Goal: Task Accomplishment & Management: Complete application form

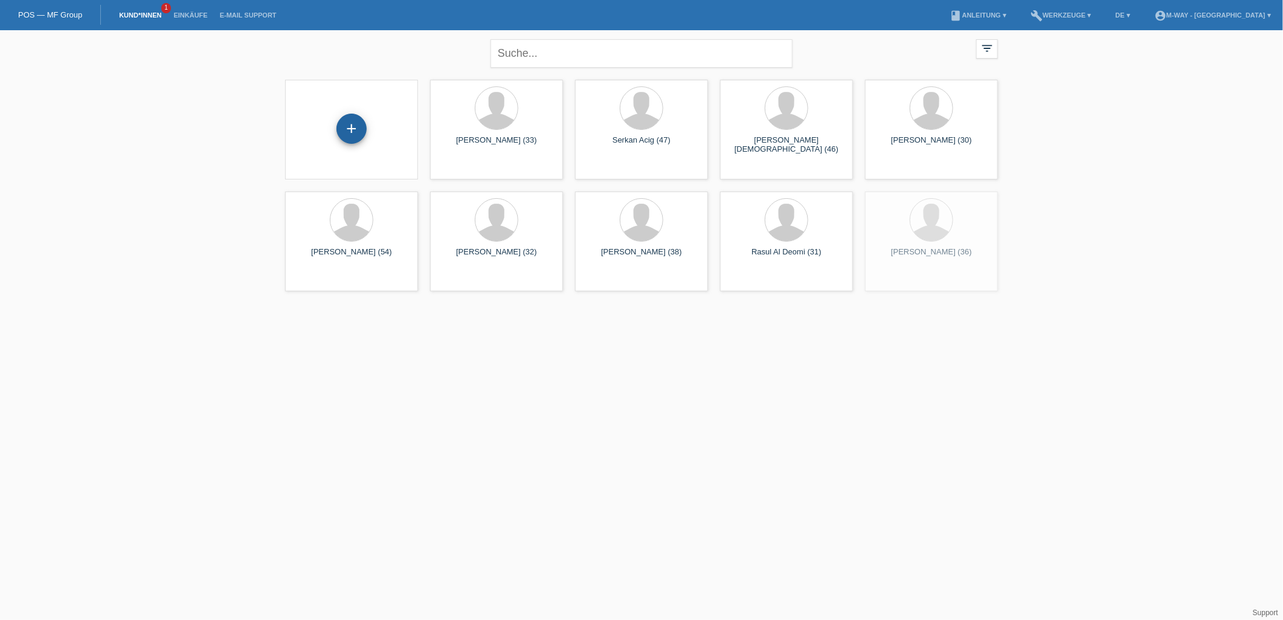
click at [342, 134] on div "+" at bounding box center [351, 129] width 30 height 30
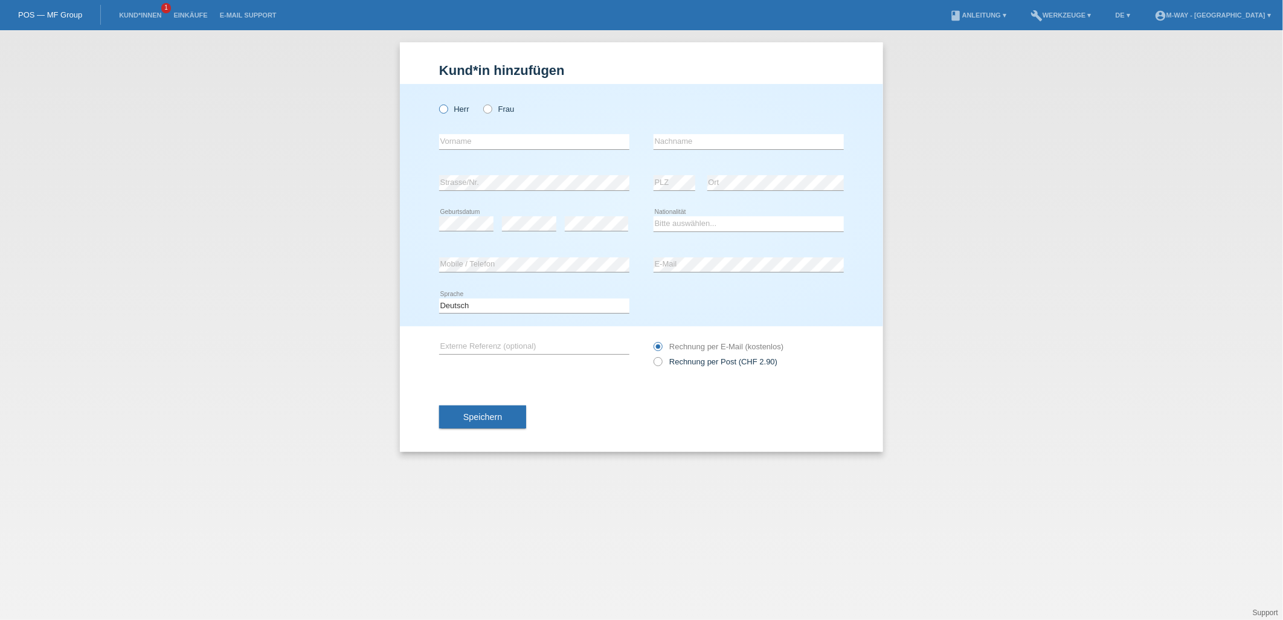
click at [437, 103] on icon at bounding box center [437, 103] width 0 height 0
click at [445, 111] on input "Herr" at bounding box center [443, 108] width 8 height 8
radio input "true"
click at [468, 139] on input "text" at bounding box center [534, 141] width 190 height 15
type input "[PERSON_NAME]"
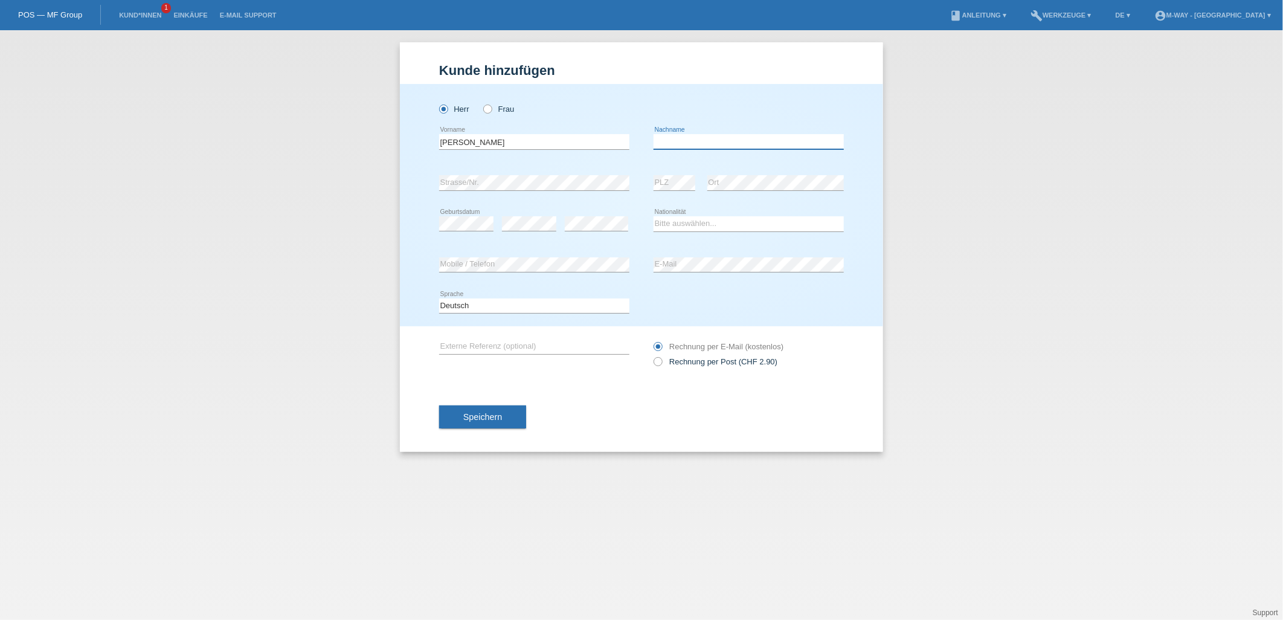
click at [678, 134] on input "text" at bounding box center [749, 141] width 190 height 15
type input "Tumma"
click at [631, 246] on div "error Mobile / Telefon error E-Mail" at bounding box center [641, 265] width 405 height 41
click at [715, 219] on select "Bitte auswählen... Schweiz Deutschland Liechtenstein Österreich ------------ Af…" at bounding box center [749, 223] width 190 height 14
select select "DE"
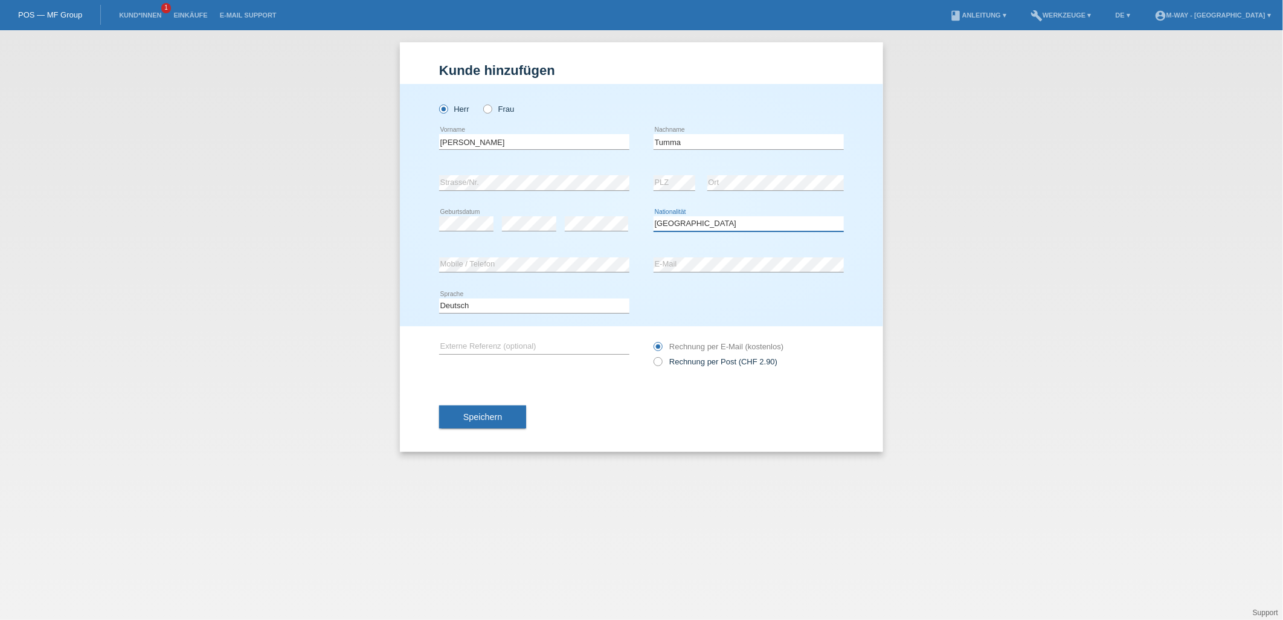
click at [654, 216] on select "Bitte auswählen... Schweiz Deutschland Liechtenstein Österreich ------------ Af…" at bounding box center [749, 223] width 190 height 14
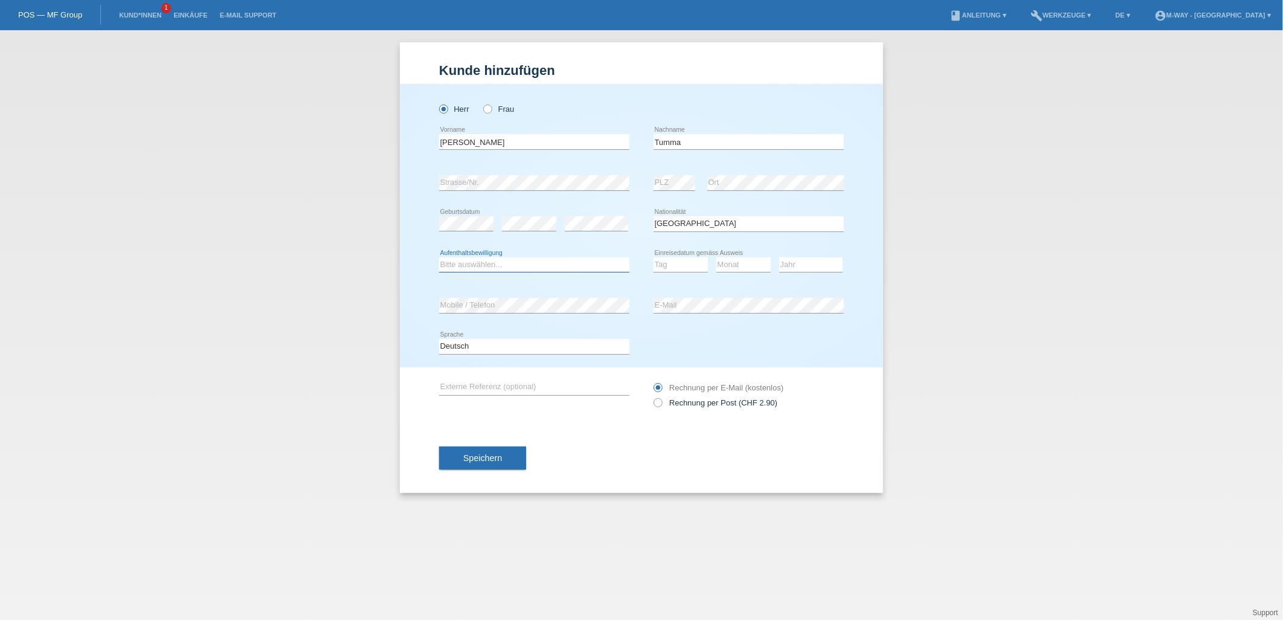
click at [577, 267] on select "Bitte auswählen... C B B - Flüchtlingsstatus Andere" at bounding box center [534, 264] width 190 height 14
select select "C"
click at [439, 257] on select "Bitte auswählen... C B B - Flüchtlingsstatus Andere" at bounding box center [534, 264] width 190 height 14
click at [673, 266] on select "Tag 01 02 03 04 05 06 07 08 09 10 11" at bounding box center [681, 264] width 54 height 14
select select "01"
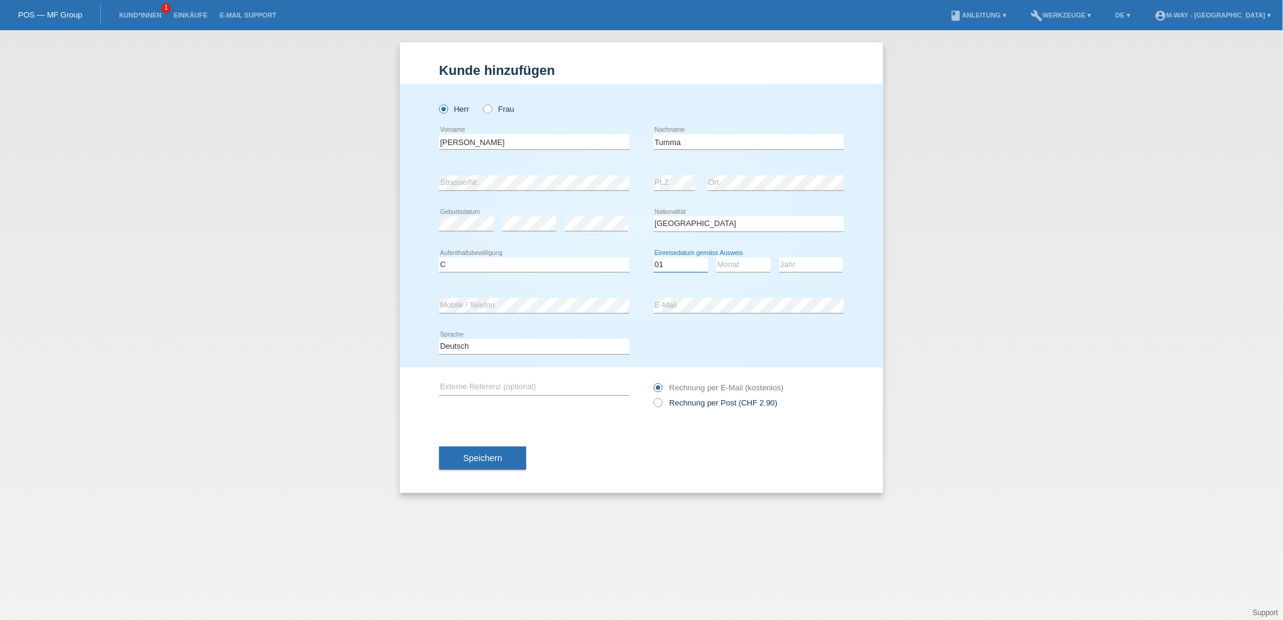
click at [654, 257] on select "Tag 01 02 03 04 05 06 07 08 09 10 11" at bounding box center [681, 264] width 54 height 14
click at [731, 267] on select "Monat 01 02 03 04 05 06 07 08 09 10 11" at bounding box center [743, 264] width 54 height 14
select select "09"
click at [716, 257] on select "Monat 01 02 03 04 05 06 07 08 09 10 11" at bounding box center [743, 264] width 54 height 14
click at [805, 260] on select "Jahr 2025 2024 2023 2022 2021 2020 2019 2018 2017 2016 2015 2014 2013 2012 2011…" at bounding box center [810, 264] width 63 height 14
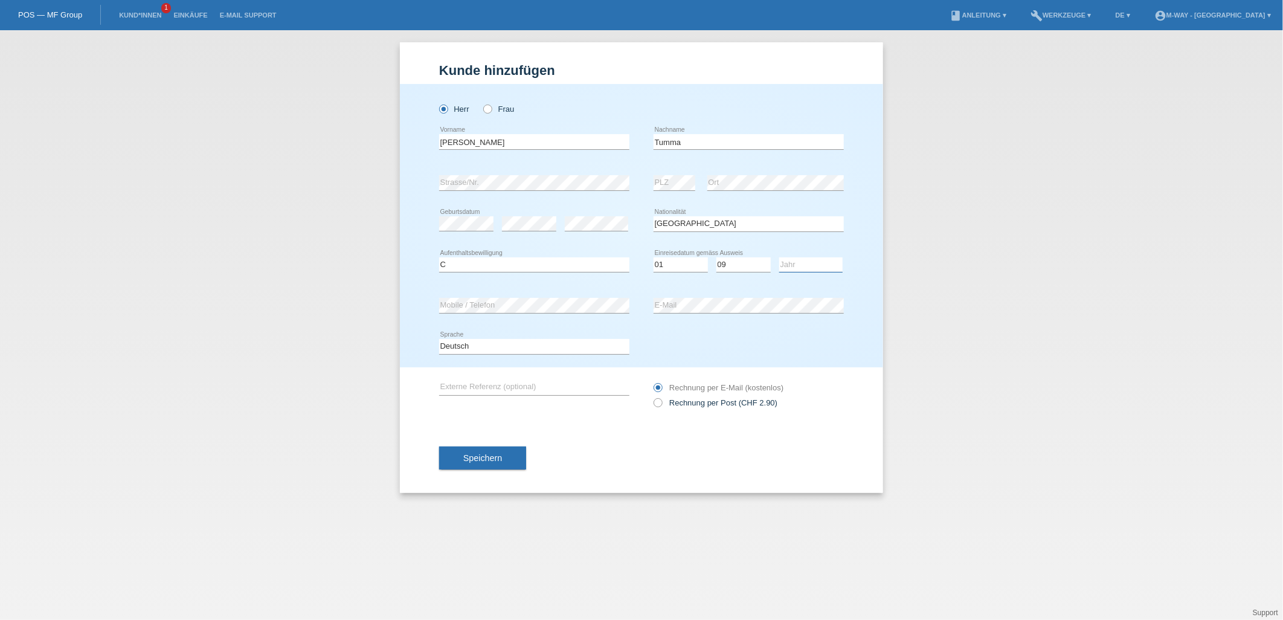
select select "2010"
click at [779, 257] on select "Jahr 2025 2024 2023 2022 2021 2020 2019 2018 2017 2016 2015 2014 2013 2012 2011…" at bounding box center [810, 264] width 63 height 14
click at [516, 457] on button "Speichern" at bounding box center [482, 457] width 87 height 23
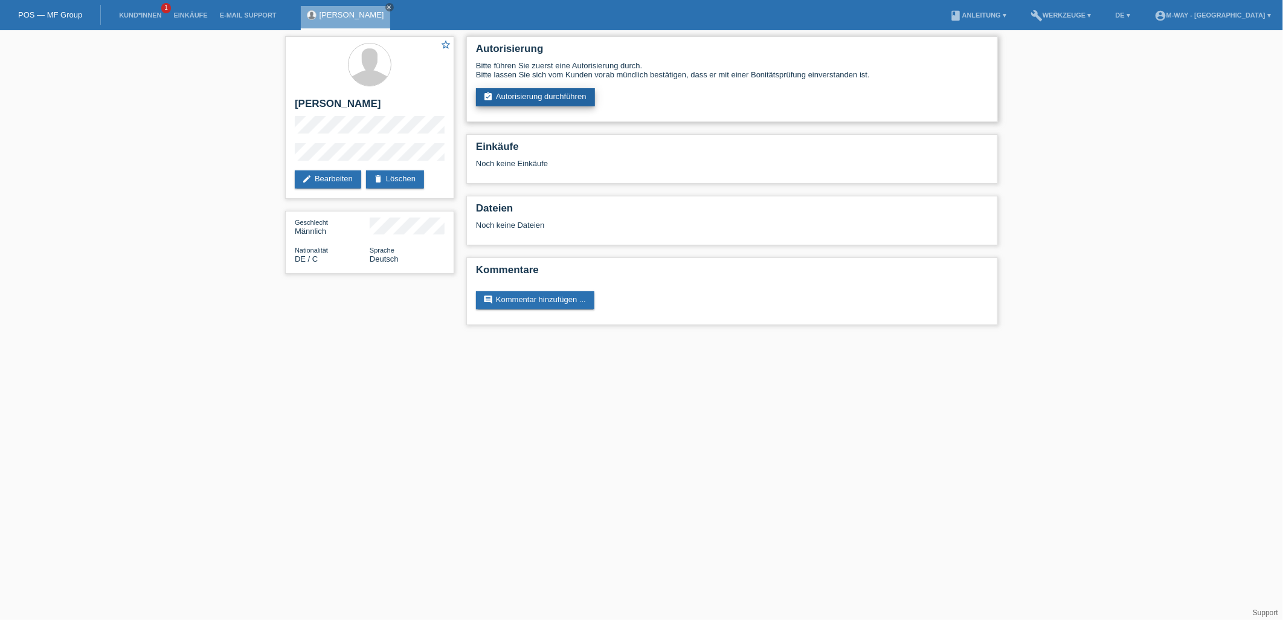
click at [525, 91] on link "assignment_turned_in Autorisierung durchführen" at bounding box center [535, 97] width 119 height 18
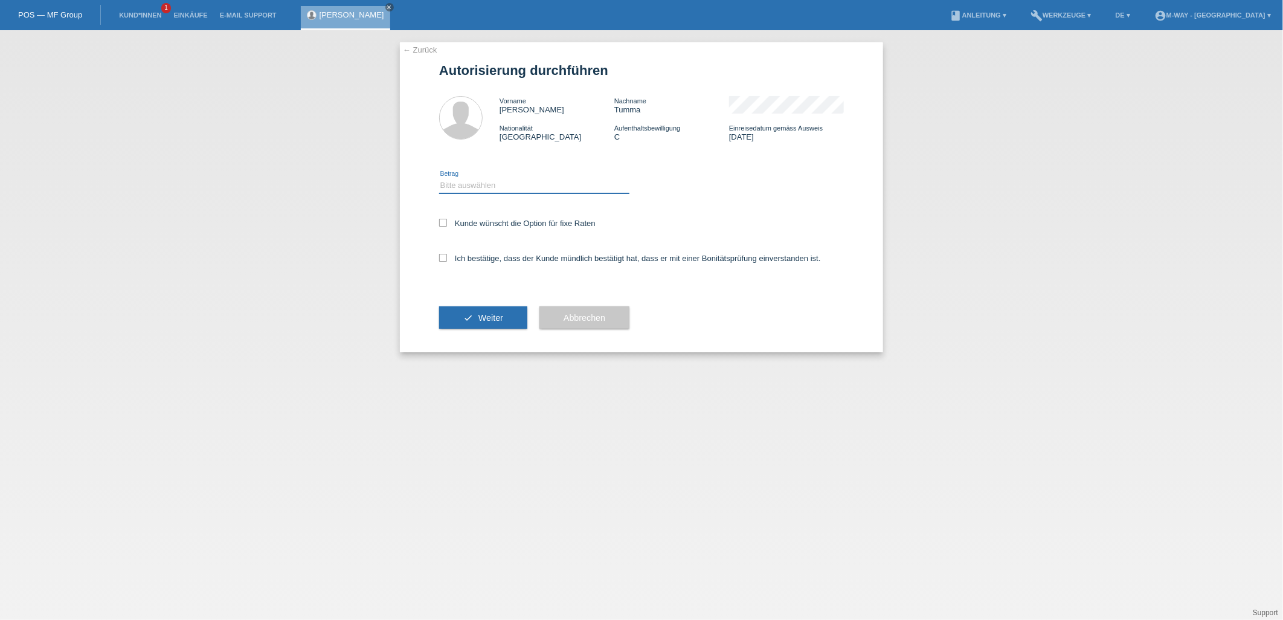
click at [588, 184] on select "Bitte auswählen CHF 1.00 - CHF 499.00 CHF 500.00 - CHF 1'999.00 CHF 2'000.00 - …" at bounding box center [534, 185] width 190 height 14
select select "3"
click at [439, 178] on select "Bitte auswählen CHF 1.00 - CHF 499.00 CHF 500.00 - CHF 1'999.00 CHF 2'000.00 - …" at bounding box center [534, 185] width 190 height 14
click at [449, 219] on label "Kunde wünscht die Option für fixe Raten" at bounding box center [517, 223] width 156 height 9
click at [447, 219] on input "Kunde wünscht die Option für fixe Raten" at bounding box center [443, 223] width 8 height 8
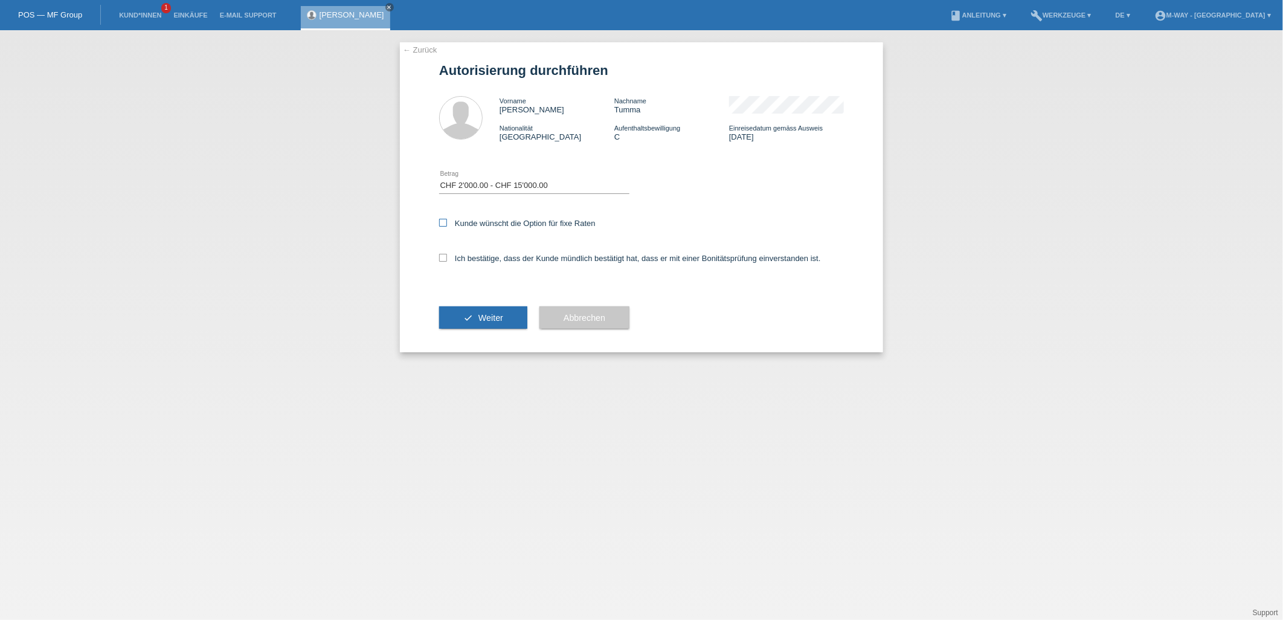
checkbox input "true"
click at [449, 257] on label "Ich bestätige, dass der Kunde mündlich bestätigt hat, dass er mit einer Bonität…" at bounding box center [630, 258] width 382 height 9
click at [447, 257] on input "Ich bestätige, dass der Kunde mündlich bestätigt hat, dass er mit einer Bonität…" at bounding box center [443, 258] width 8 height 8
checkbox input "true"
click at [493, 322] on button "check Weiter" at bounding box center [483, 317] width 88 height 23
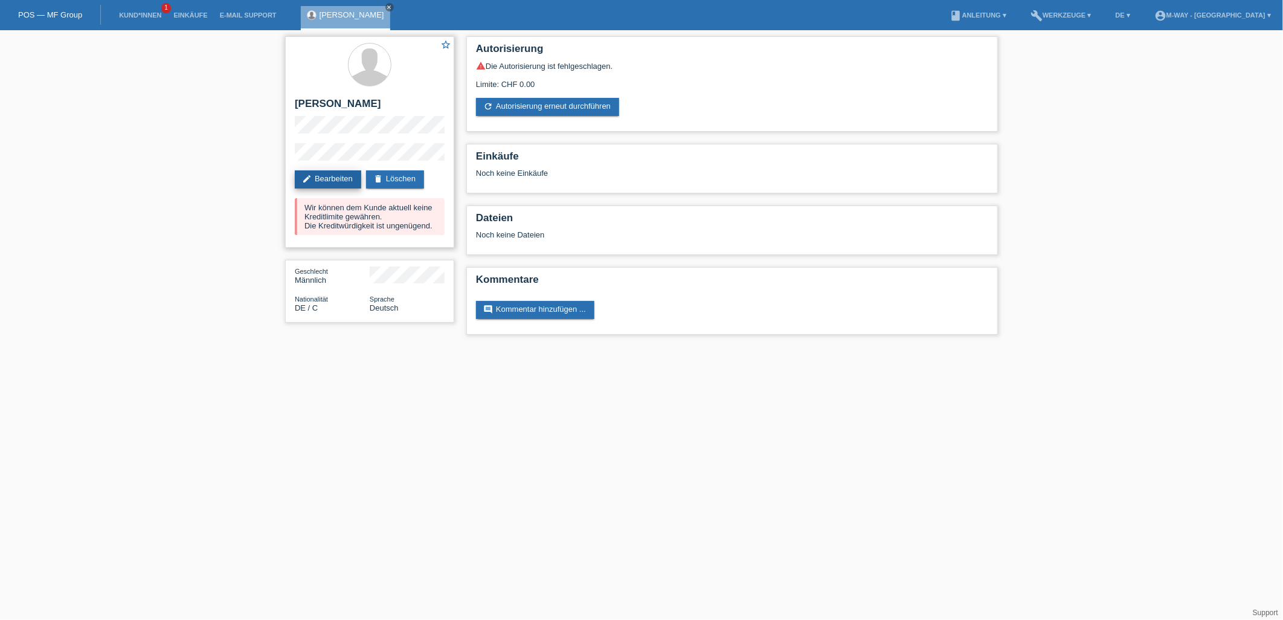
click at [352, 181] on link "edit Bearbeiten" at bounding box center [328, 179] width 66 height 18
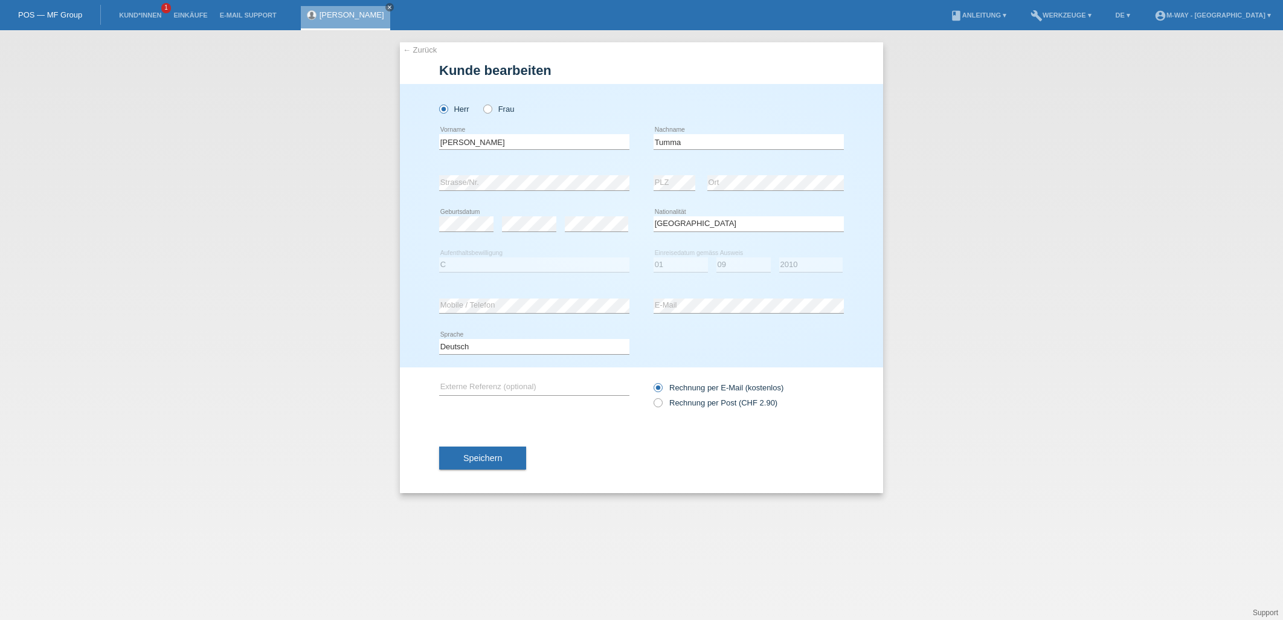
select select "DE"
select select "C"
select select "01"
select select "09"
select select "2010"
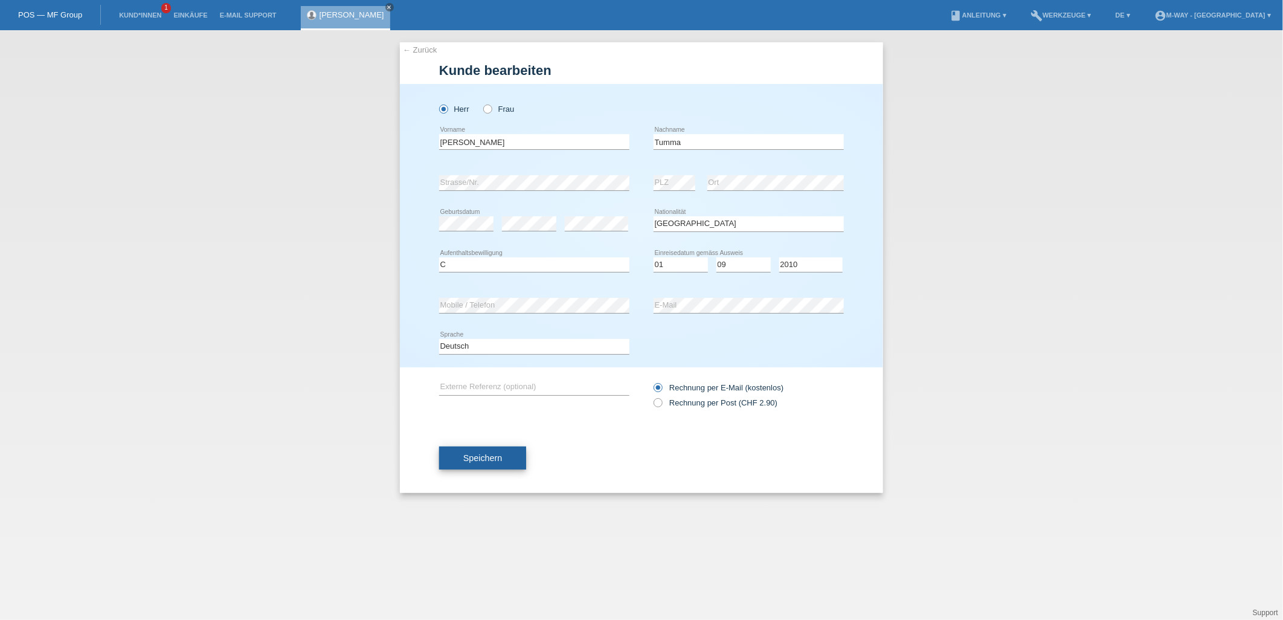
click at [491, 450] on button "Speichern" at bounding box center [482, 457] width 87 height 23
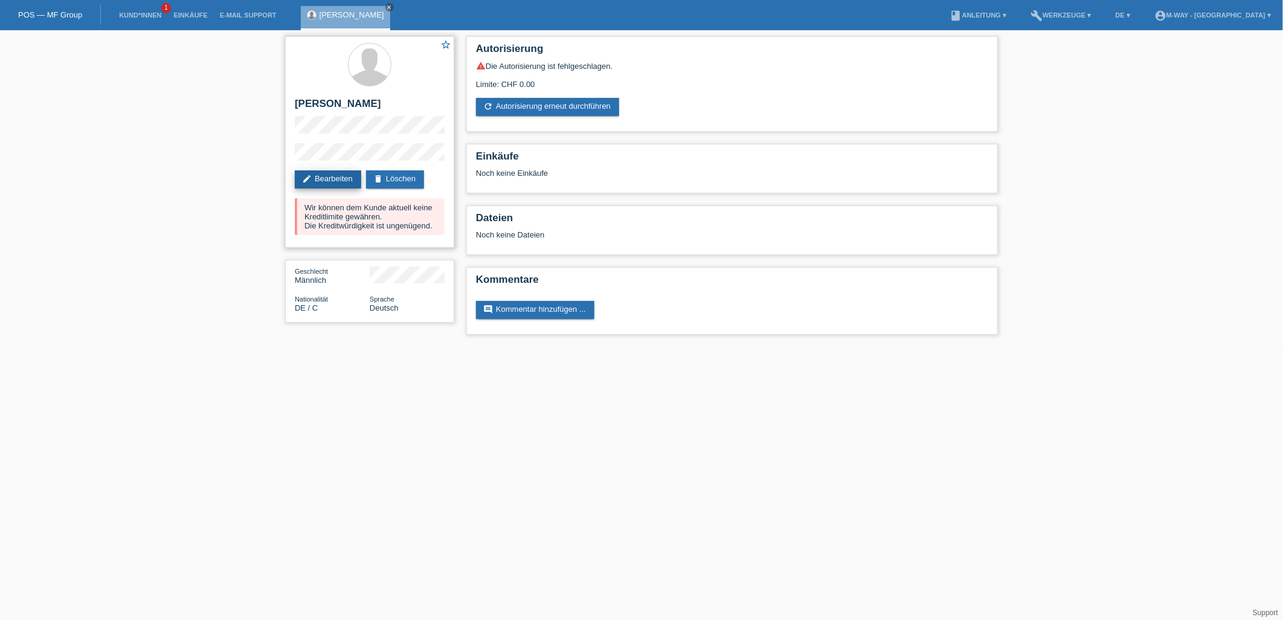
click at [306, 179] on icon "edit" at bounding box center [307, 179] width 10 height 10
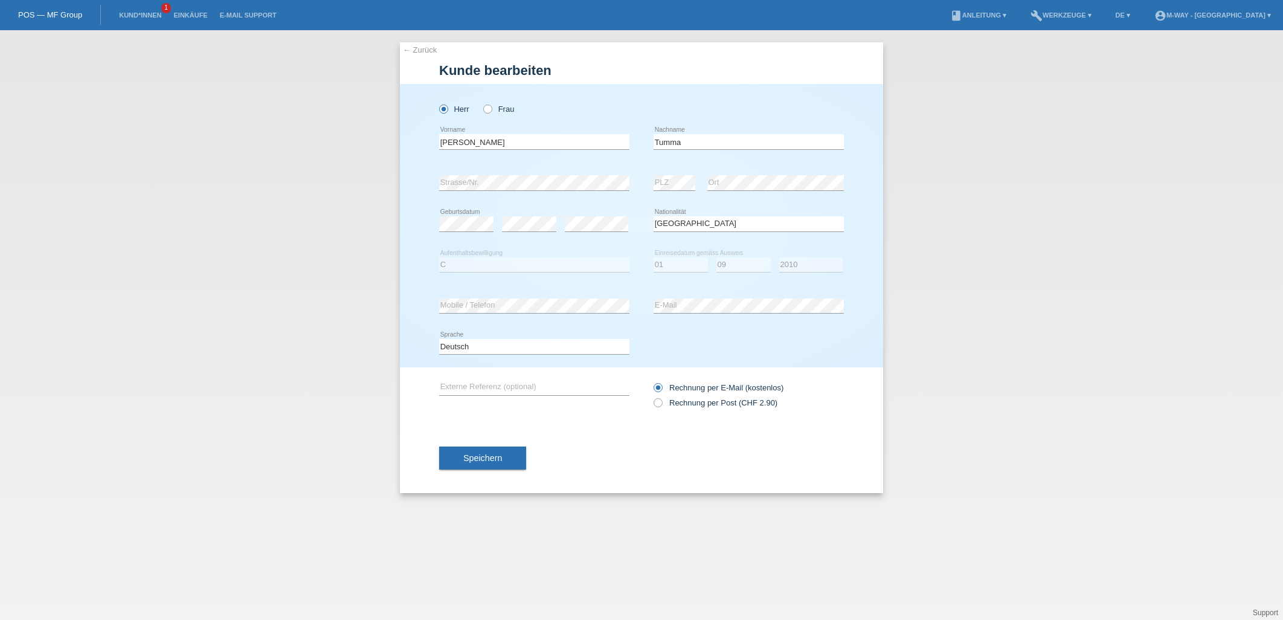
select select "DE"
select select "C"
select select "01"
select select "09"
select select "2010"
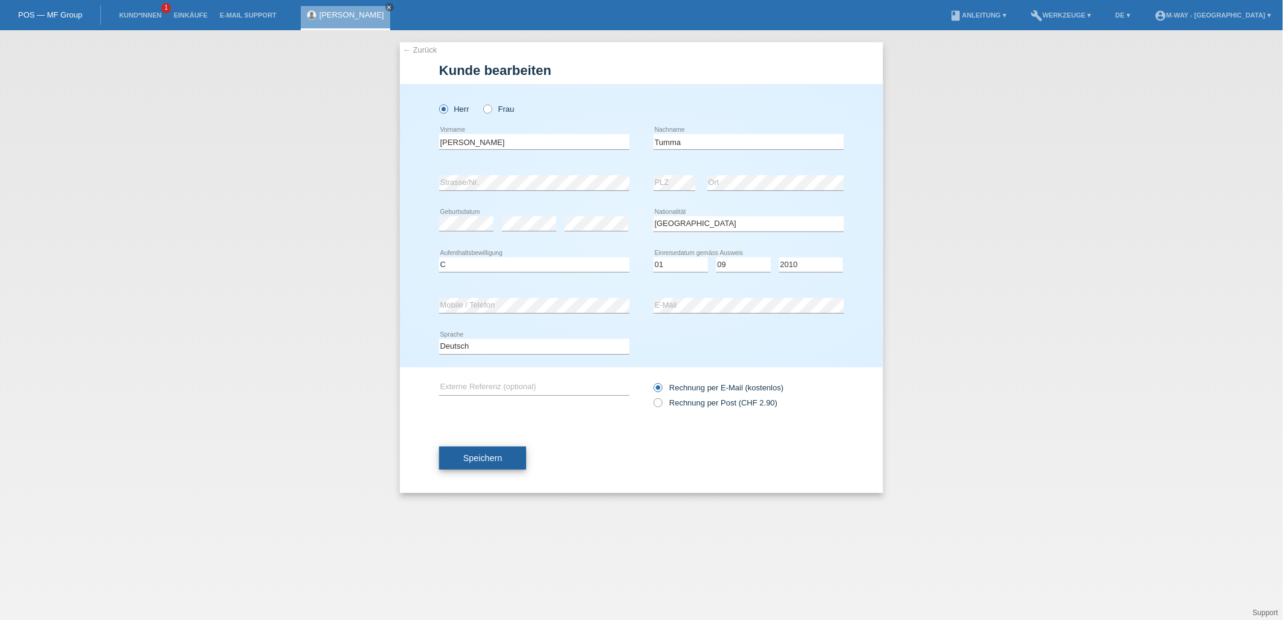
click at [509, 458] on button "Speichern" at bounding box center [482, 457] width 87 height 23
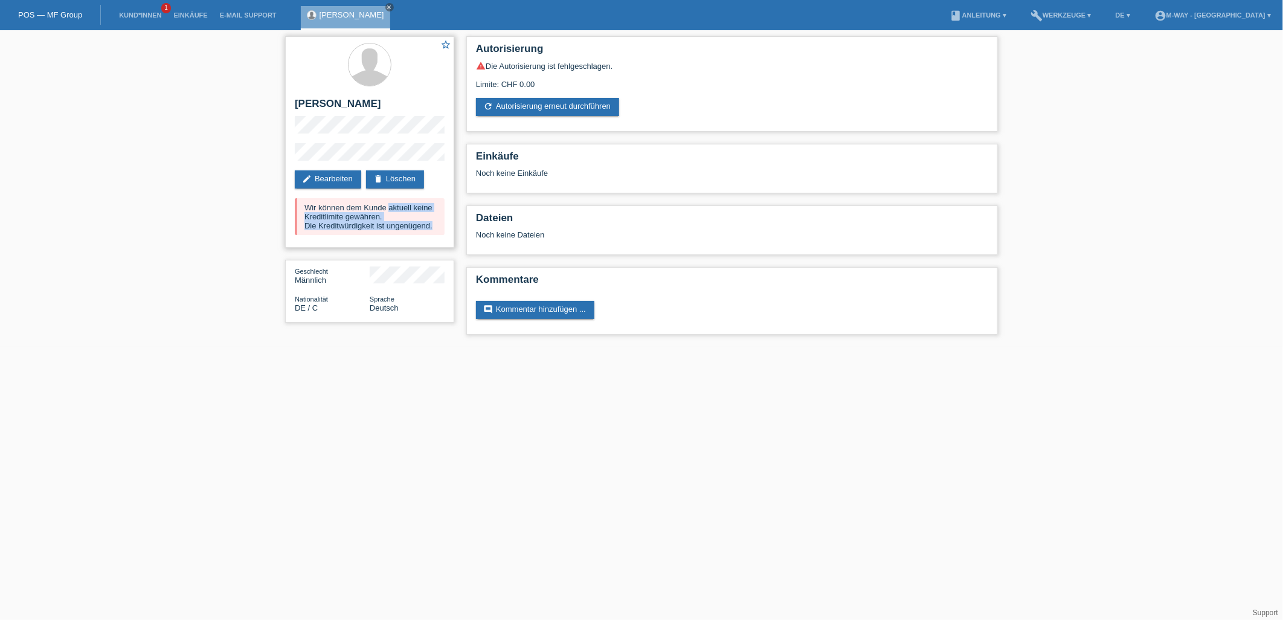
drag, startPoint x: 305, startPoint y: 206, endPoint x: 434, endPoint y: 227, distance: 130.4
click at [434, 227] on div "Wir können dem Kunde aktuell keine Kreditlimite gewähren. Die Kreditwürdigkeit …" at bounding box center [370, 216] width 150 height 37
click at [432, 239] on div "star_border [PERSON_NAME] edit Bearbeiten delete Löschen Wir können dem Kunde a…" at bounding box center [369, 141] width 169 height 211
click at [322, 185] on link "edit Bearbeiten" at bounding box center [328, 179] width 66 height 18
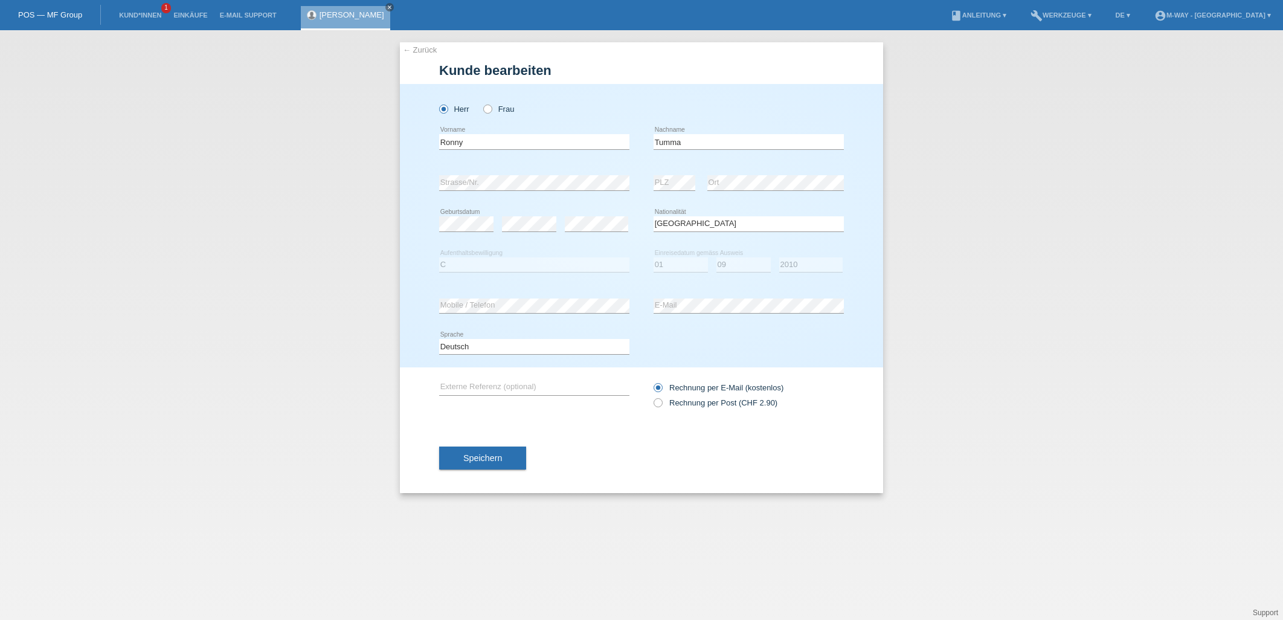
select select "DE"
select select "C"
select select "01"
select select "09"
select select "2010"
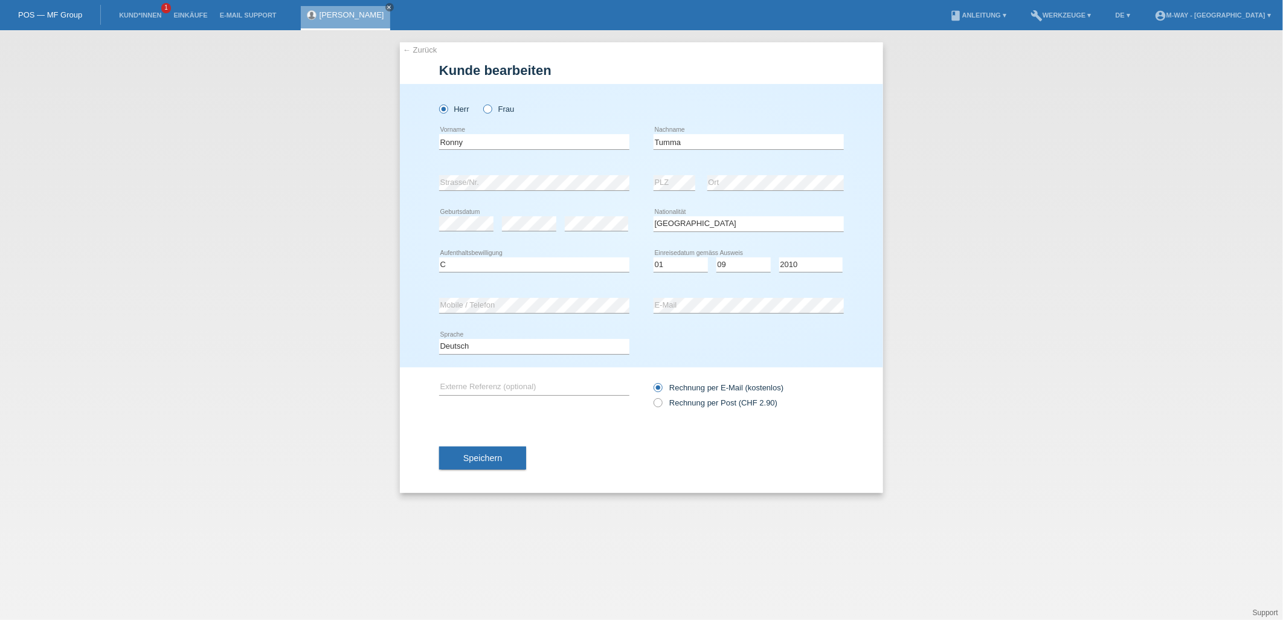
click at [495, 105] on label "Frau" at bounding box center [498, 108] width 31 height 9
click at [491, 105] on input "Frau" at bounding box center [487, 108] width 8 height 8
radio input "true"
click at [512, 141] on input "Ronny" at bounding box center [534, 141] width 190 height 15
type input "R"
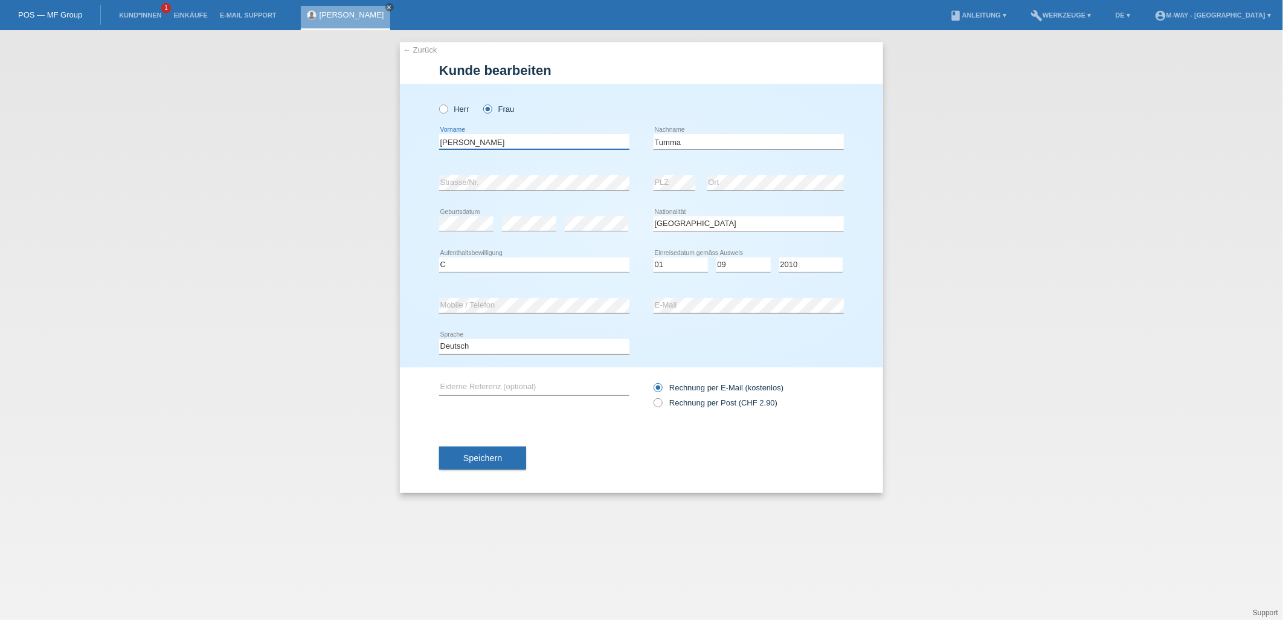
type input "[PERSON_NAME]"
click at [669, 263] on select "Tag 01 02 03 04 05 06 07 08 09 10 11" at bounding box center [681, 264] width 54 height 14
select select "29"
click at [654, 257] on select "Tag 01 02 03 04 05 06 07 08 09 10 11" at bounding box center [681, 264] width 54 height 14
click at [492, 461] on span "Speichern" at bounding box center [482, 458] width 39 height 10
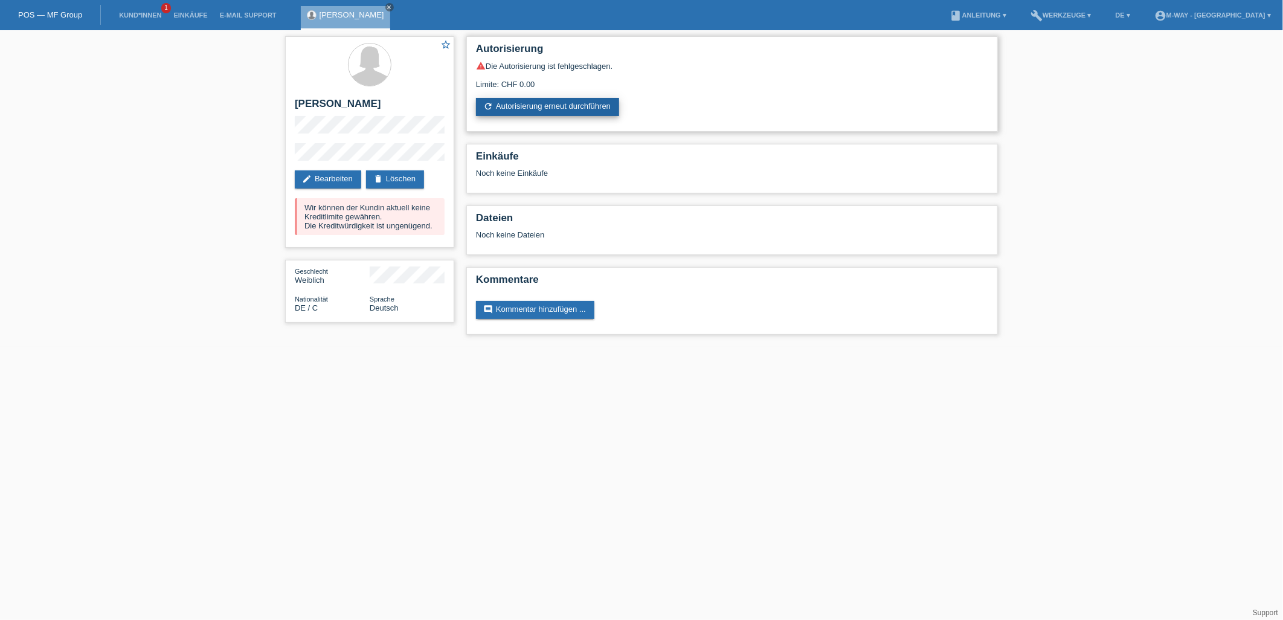
click at [551, 113] on link "refresh Autorisierung erneut durchführen" at bounding box center [547, 107] width 143 height 18
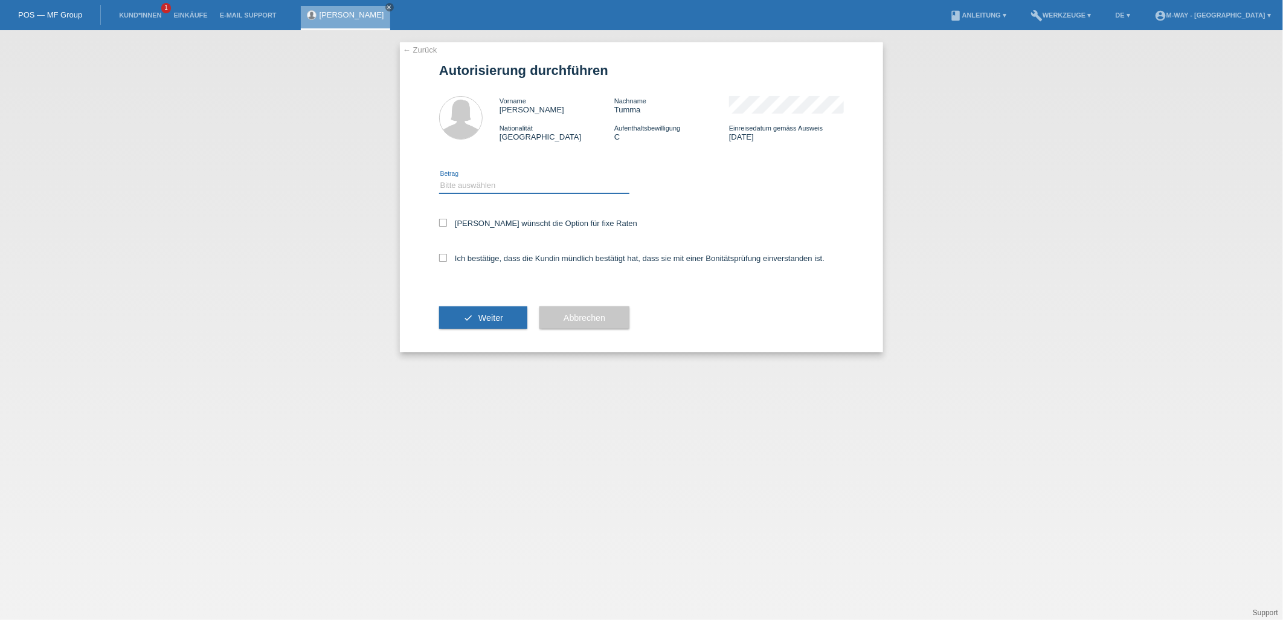
click at [550, 189] on select "Bitte auswählen CHF 1.00 - CHF 499.00 CHF 500.00 - CHF 1'999.00 CHF 2'000.00 - …" at bounding box center [534, 185] width 190 height 14
select select "3"
click at [439, 178] on select "Bitte auswählen CHF 1.00 - CHF 499.00 CHF 500.00 - CHF 1'999.00 CHF 2'000.00 - …" at bounding box center [534, 185] width 190 height 14
click at [439, 225] on icon at bounding box center [443, 223] width 8 height 8
click at [439, 225] on input "[PERSON_NAME] wünscht die Option für fixe Raten" at bounding box center [443, 223] width 8 height 8
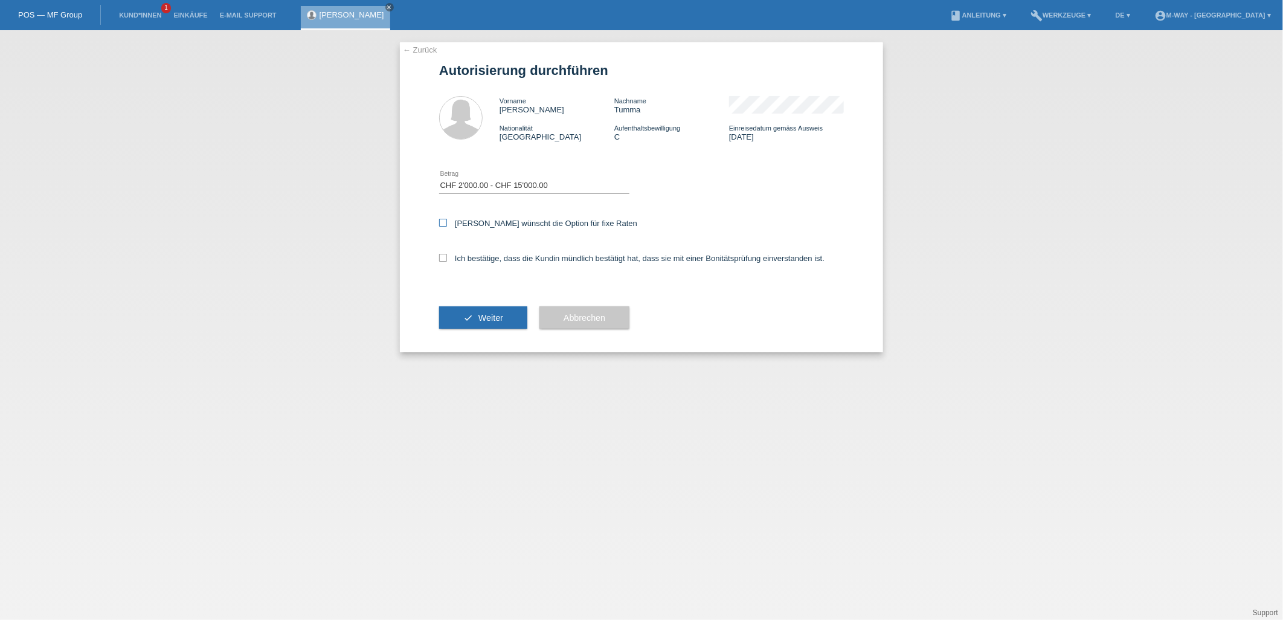
checkbox input "true"
click at [451, 257] on label "Ich bestätige, dass die Kundin mündlich bestätigt hat, dass sie mit einer Bonit…" at bounding box center [631, 258] width 385 height 9
click at [447, 257] on input "Ich bestätige, dass die Kundin mündlich bestätigt hat, dass sie mit einer Bonit…" at bounding box center [443, 258] width 8 height 8
checkbox input "true"
click at [489, 313] on span "Weiter" at bounding box center [490, 318] width 25 height 10
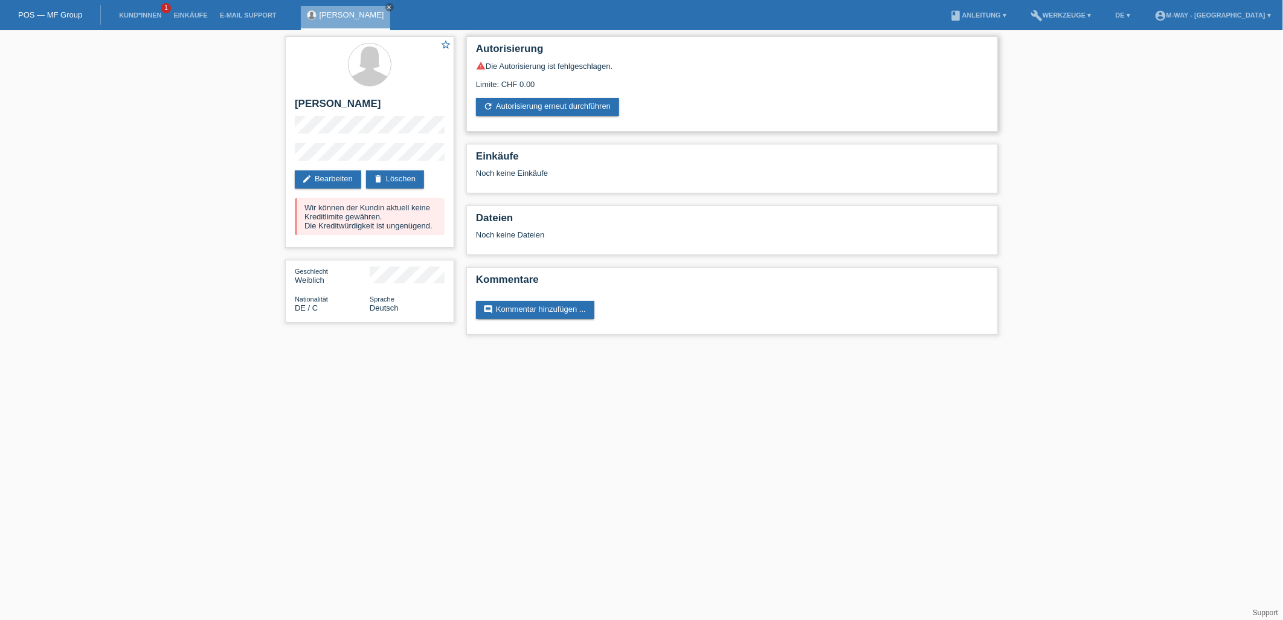
click at [594, 91] on div "warning Die Autorisierung ist fehlgeschlagen. Limite: CHF 0.00 refresh Autorisi…" at bounding box center [732, 88] width 512 height 55
click at [594, 93] on div "warning Die Autorisierung ist fehlgeschlagen. Limite: CHF 0.00 refresh Autorisi…" at bounding box center [732, 88] width 512 height 55
click at [593, 103] on link "refresh Autorisierung erneut durchführen" at bounding box center [547, 107] width 143 height 18
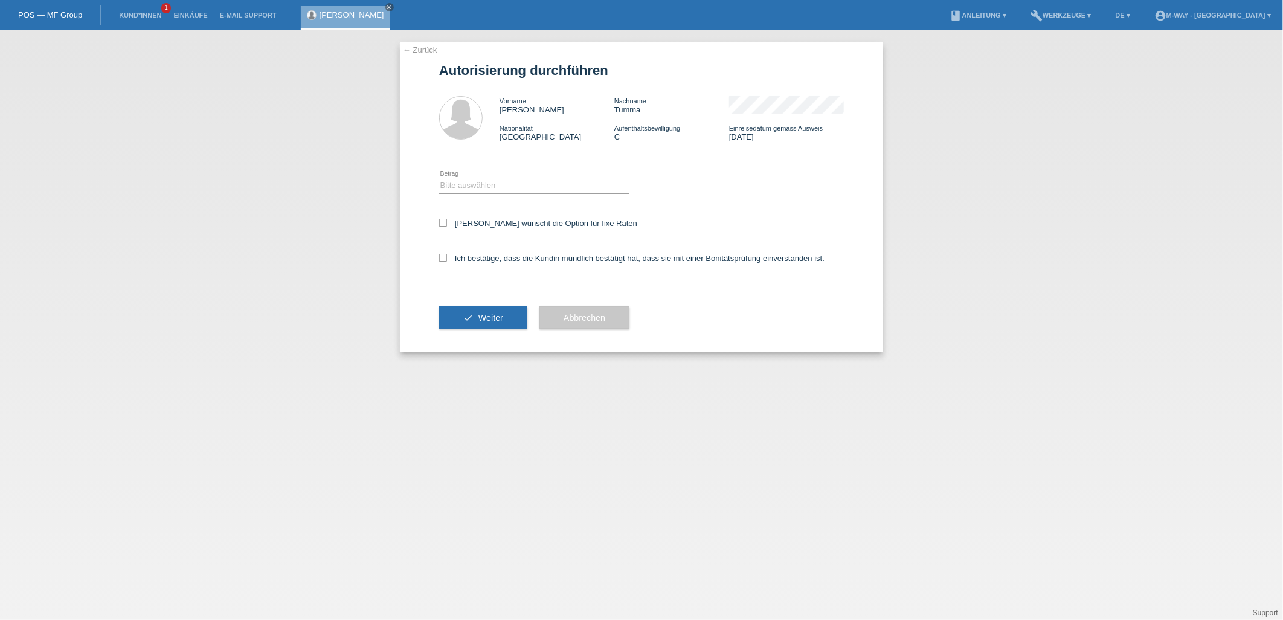
click at [516, 193] on icon at bounding box center [534, 193] width 190 height 1
click at [516, 181] on select "Bitte auswählen CHF 1.00 - CHF 499.00 CHF 500.00 - CHF 1'999.00 CHF 2'000.00 - …" at bounding box center [534, 185] width 190 height 14
select select "3"
click at [439, 178] on select "Bitte auswählen CHF 1.00 - CHF 499.00 CHF 500.00 - CHF 1'999.00 CHF 2'000.00 - …" at bounding box center [534, 185] width 190 height 14
click at [448, 219] on label "Kundin wünscht die Option für fixe Raten" at bounding box center [538, 223] width 198 height 9
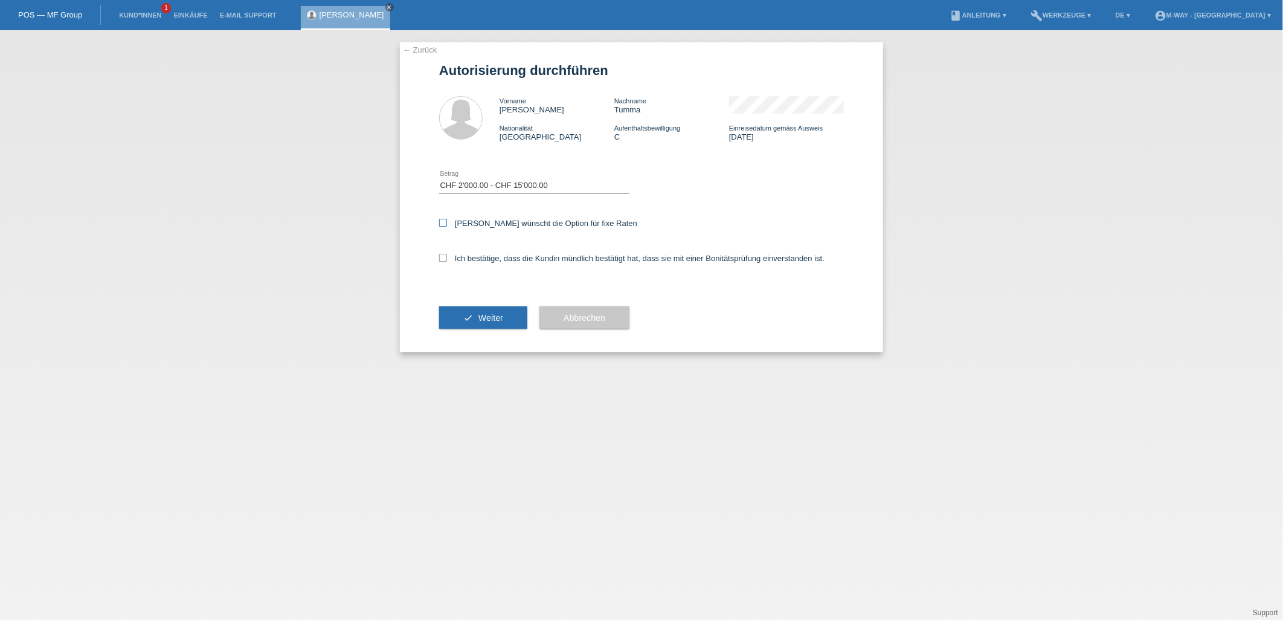
click at [447, 219] on input "Kundin wünscht die Option für fixe Raten" at bounding box center [443, 223] width 8 height 8
checkbox input "true"
click at [445, 254] on icon at bounding box center [443, 258] width 8 height 8
click at [445, 254] on input "Ich bestätige, dass die Kundin mündlich bestätigt hat, dass sie mit einer Bonit…" at bounding box center [443, 258] width 8 height 8
checkbox input "true"
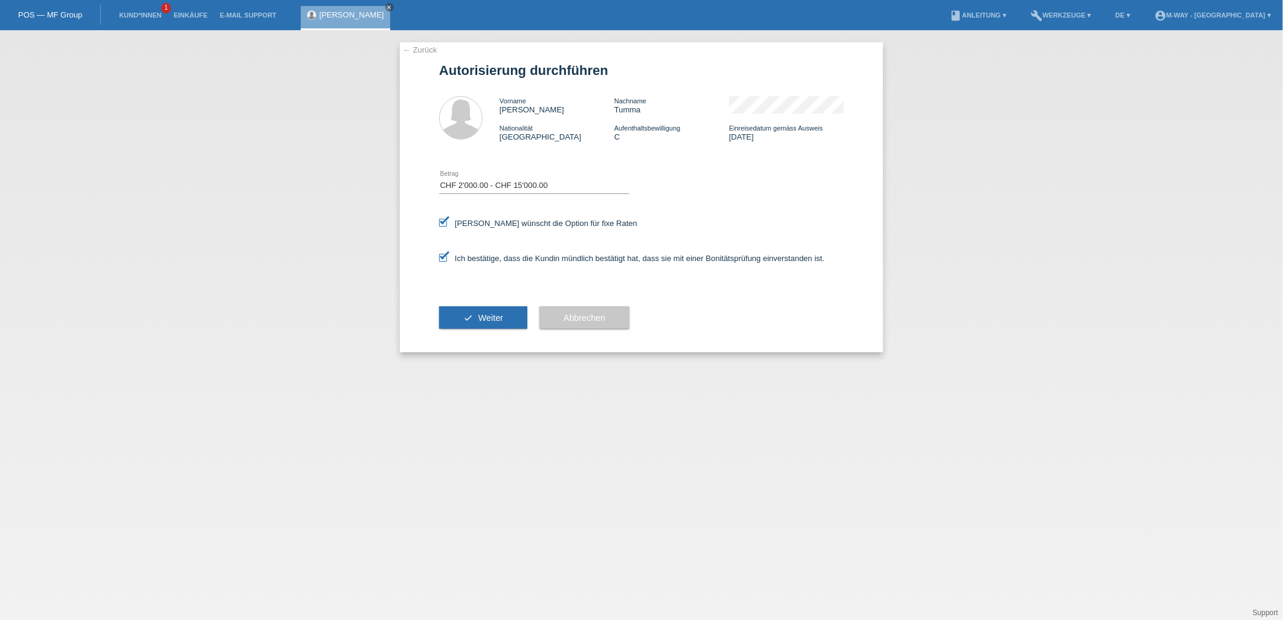
click at [509, 319] on button "check Weiter" at bounding box center [483, 317] width 88 height 23
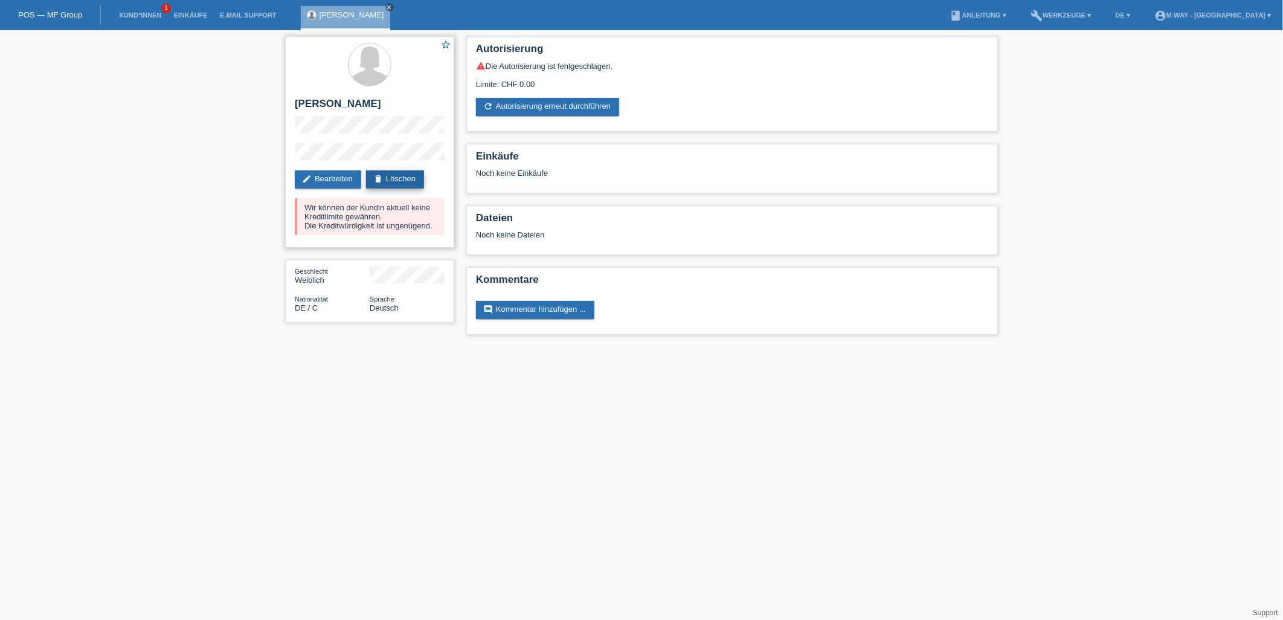
click at [385, 179] on link "delete Löschen" at bounding box center [395, 179] width 58 height 18
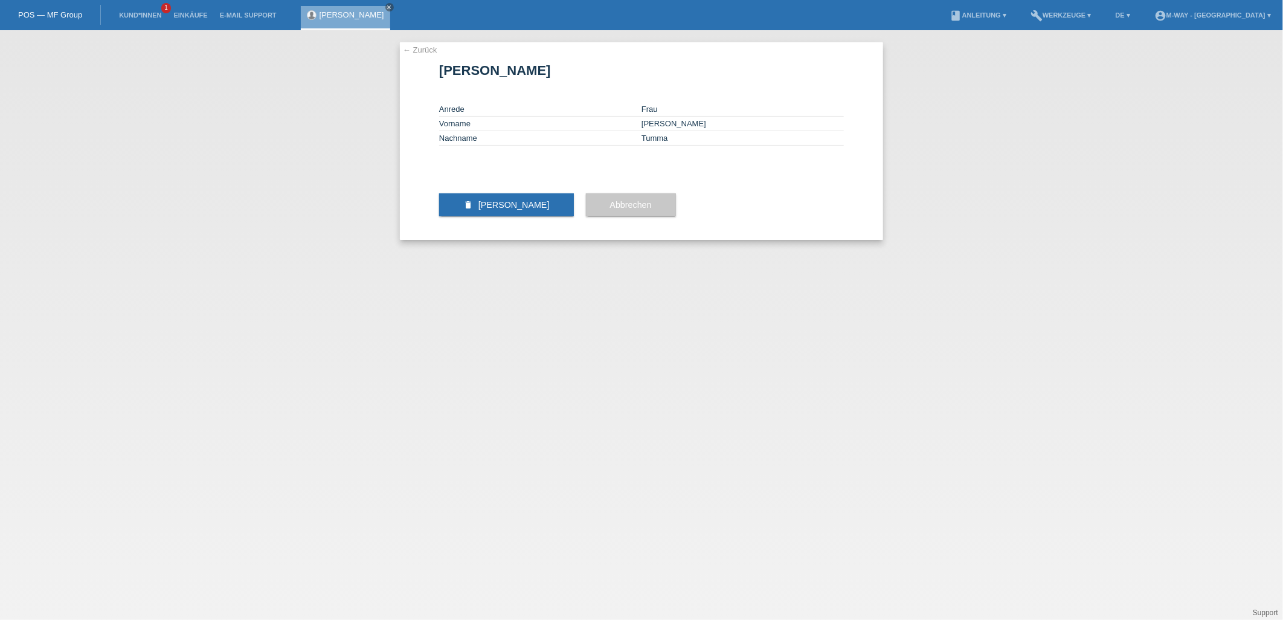
click at [505, 210] on span "[PERSON_NAME]" at bounding box center [513, 205] width 71 height 10
